Goal: Find specific page/section: Find specific page/section

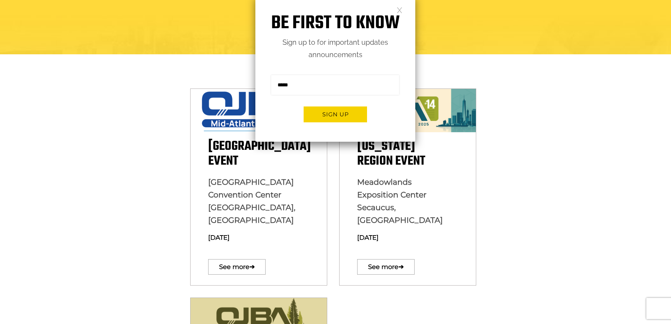
scroll to position [141, 0]
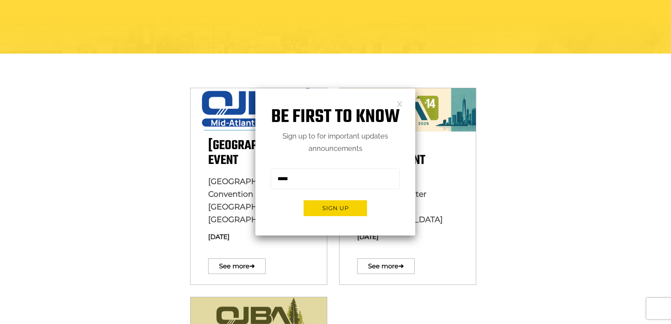
click at [400, 104] on link at bounding box center [400, 103] width 6 height 6
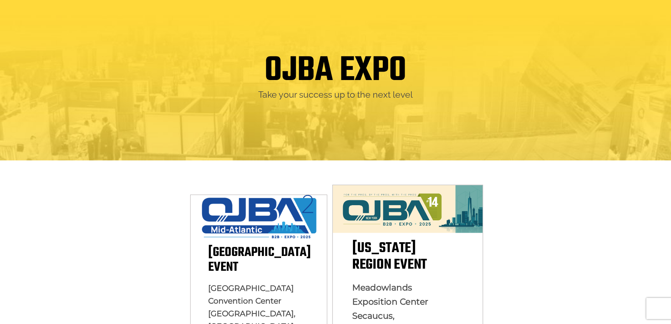
scroll to position [0, 0]
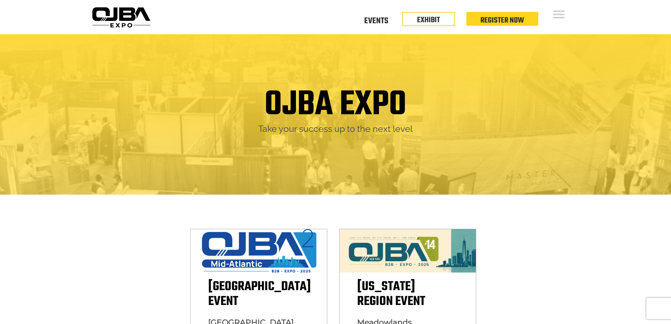
click at [447, 70] on div "OJBA EXPO Take your success up to the next level" at bounding box center [335, 114] width 671 height 160
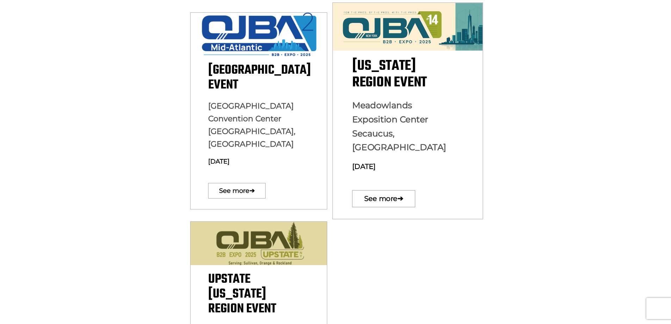
scroll to position [211, 0]
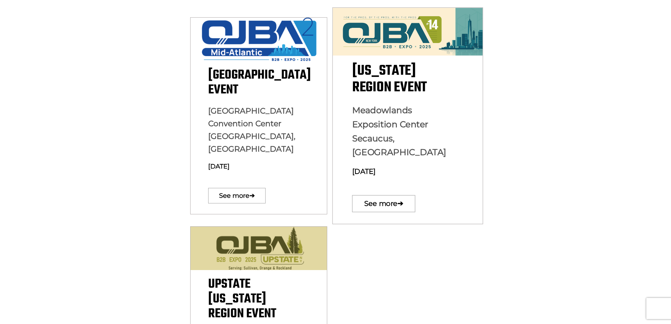
click at [311, 84] on span "New York Region Event" at bounding box center [259, 82] width 103 height 35
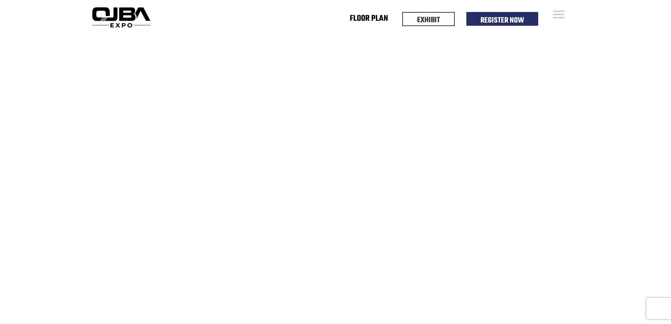
click at [359, 20] on link "Floor Plan" at bounding box center [369, 20] width 38 height 2
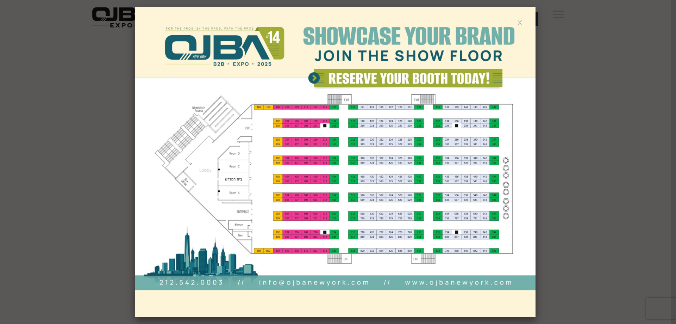
click at [313, 77] on img at bounding box center [335, 162] width 400 height 310
click at [518, 23] on link at bounding box center [520, 22] width 6 height 6
